Goal: Task Accomplishment & Management: Manage account settings

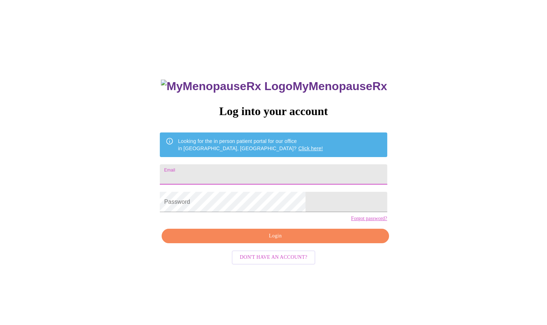
click at [263, 176] on input "Email" at bounding box center [273, 174] width 227 height 20
type input "[EMAIL_ADDRESS][DOMAIN_NAME]"
click at [275, 173] on input "[EMAIL_ADDRESS][DOMAIN_NAME]" at bounding box center [273, 174] width 227 height 20
drag, startPoint x: 269, startPoint y: 173, endPoint x: -1, endPoint y: 146, distance: 272.1
click at [0, 146] on html "MyMenopauseRx Log into your account Looking for the in person patient portal fo…" at bounding box center [273, 198] width 547 height 396
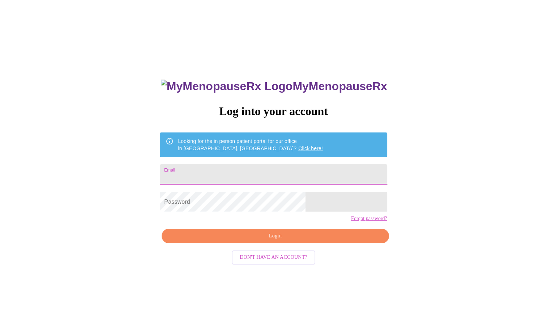
click at [233, 172] on input "Email" at bounding box center [273, 174] width 227 height 20
type input "[EMAIL_ADDRESS][DOMAIN_NAME]"
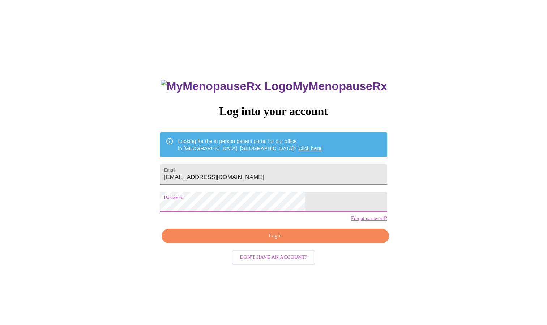
click at [239, 240] on span "Login" at bounding box center [275, 235] width 210 height 9
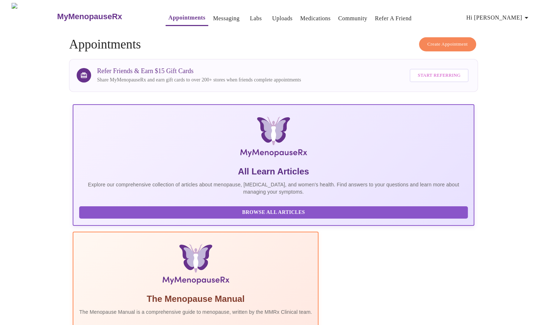
scroll to position [108, 0]
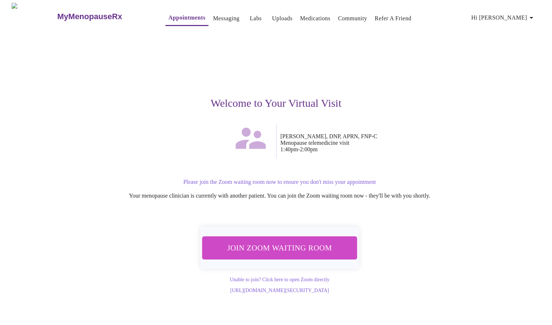
click at [299, 251] on span "Join Zoom Waiting Room" at bounding box center [280, 247] width 136 height 13
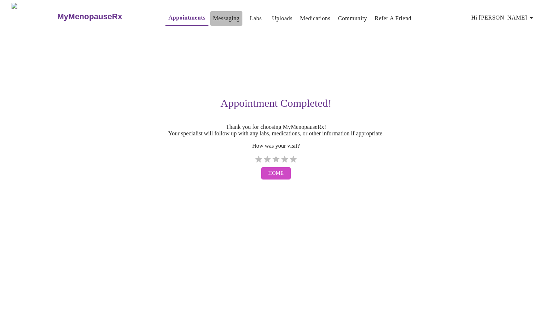
click at [214, 17] on link "Messaging" at bounding box center [226, 18] width 26 height 10
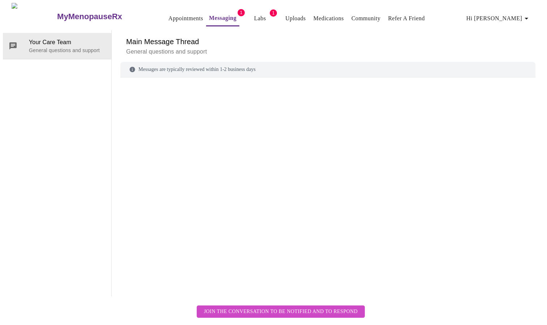
scroll to position [27, 0]
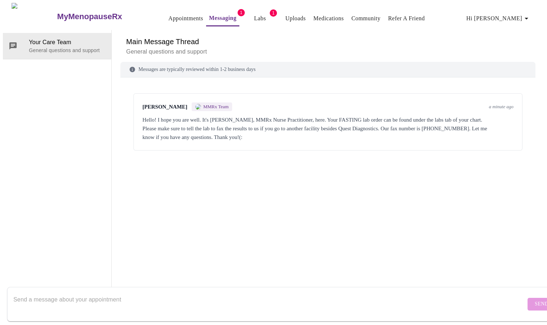
click at [203, 104] on span "MMRx Team" at bounding box center [215, 107] width 25 height 6
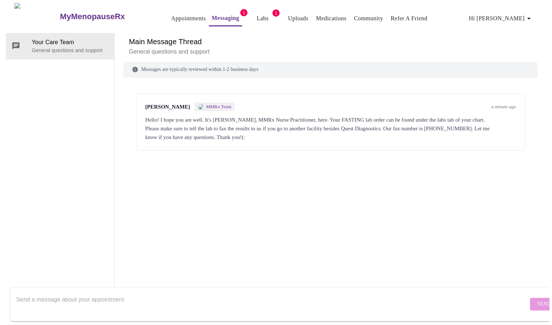
scroll to position [0, 0]
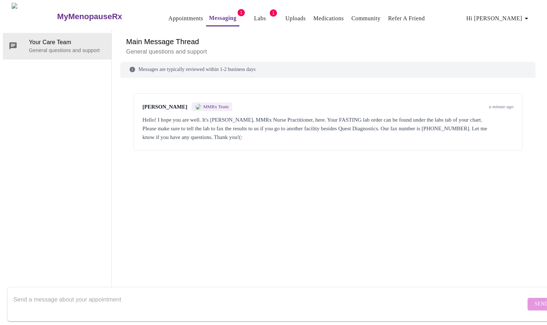
click at [254, 17] on link "Labs" at bounding box center [260, 18] width 12 height 10
